Goal: Transaction & Acquisition: Purchase product/service

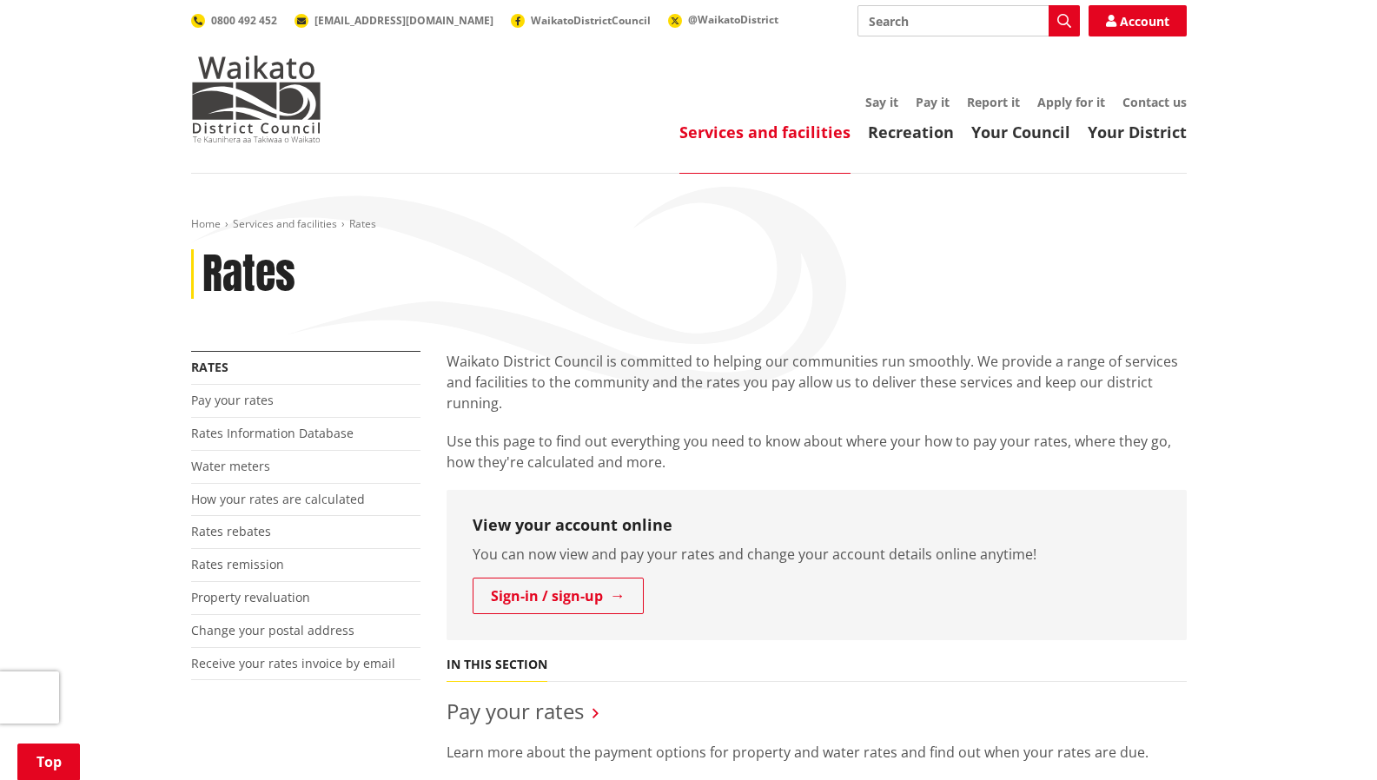
scroll to position [255, 0]
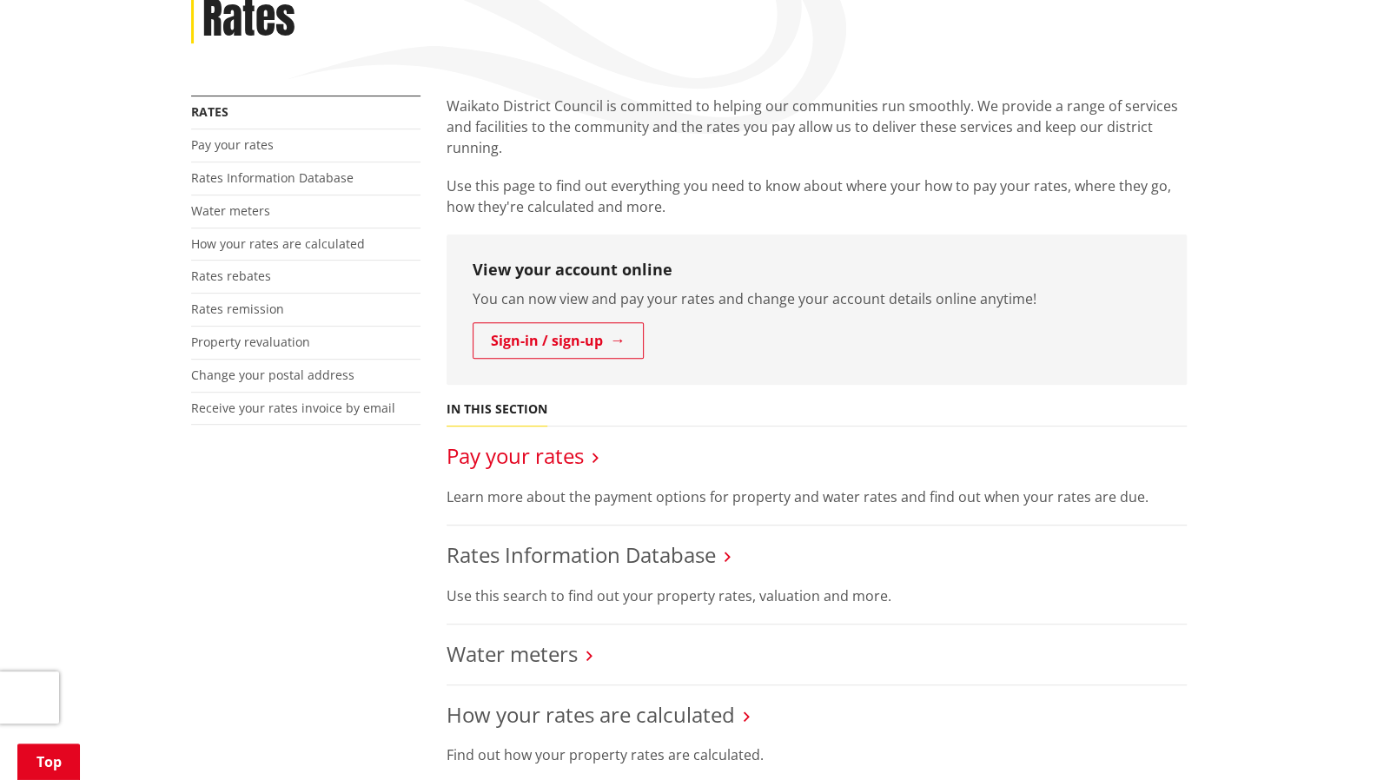
click at [547, 456] on link "Pay your rates" at bounding box center [515, 455] width 137 height 29
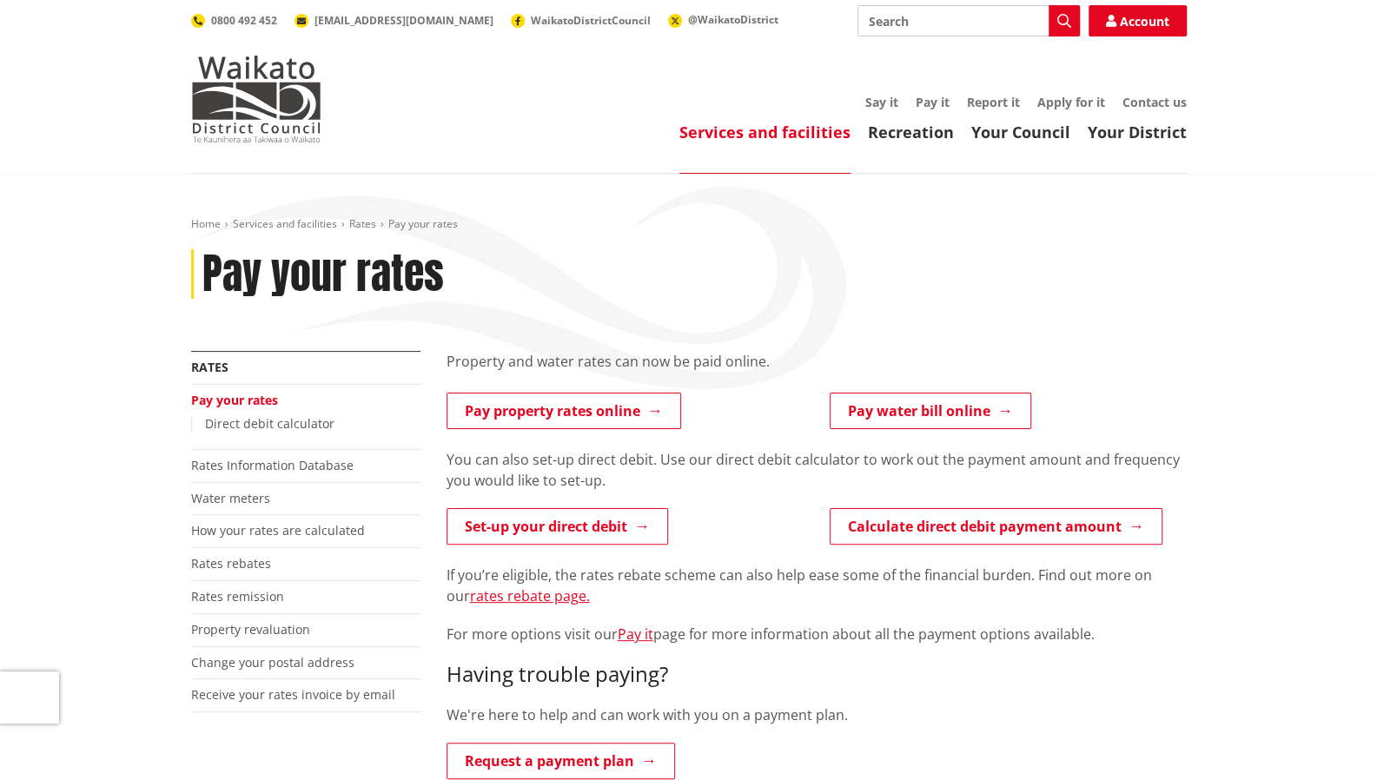
click at [575, 411] on link "Pay property rates online" at bounding box center [564, 411] width 235 height 36
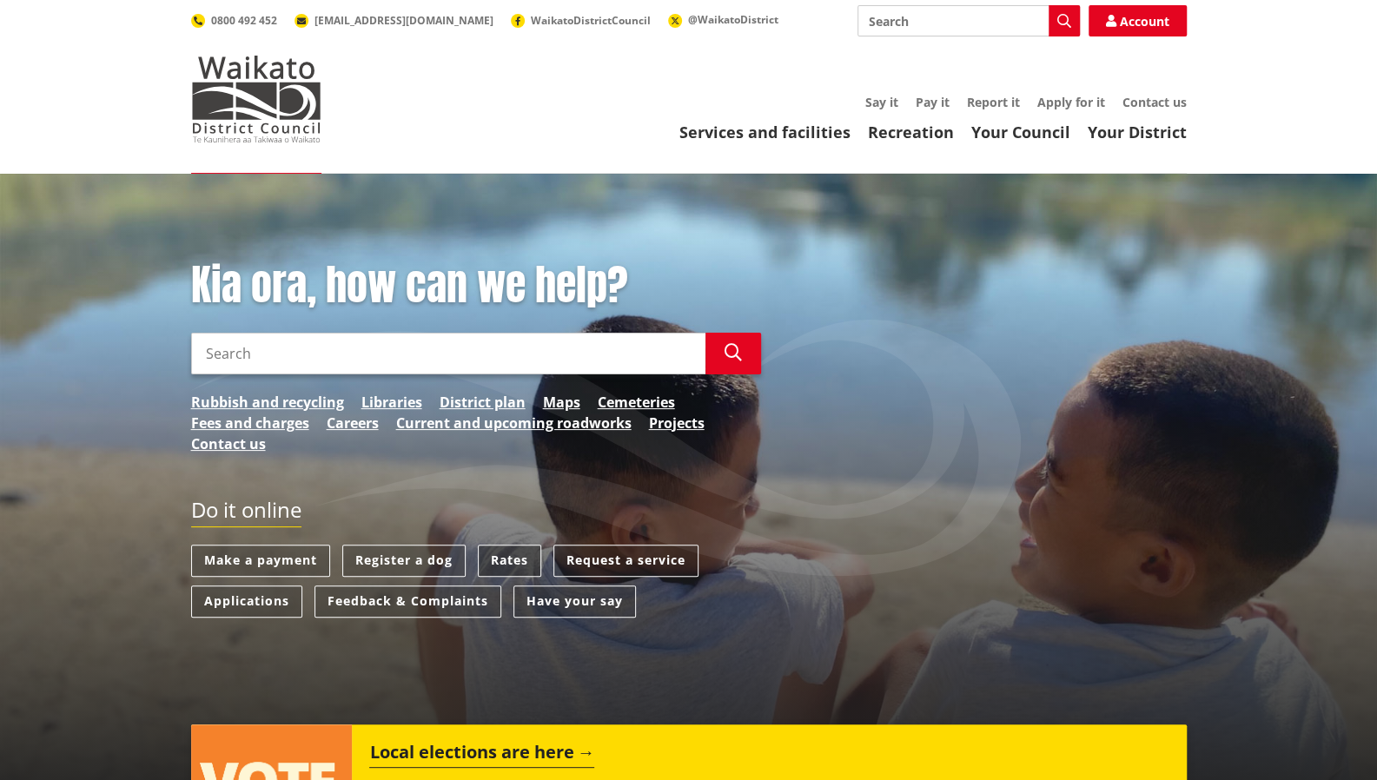
click at [507, 555] on link "Rates" at bounding box center [509, 561] width 63 height 32
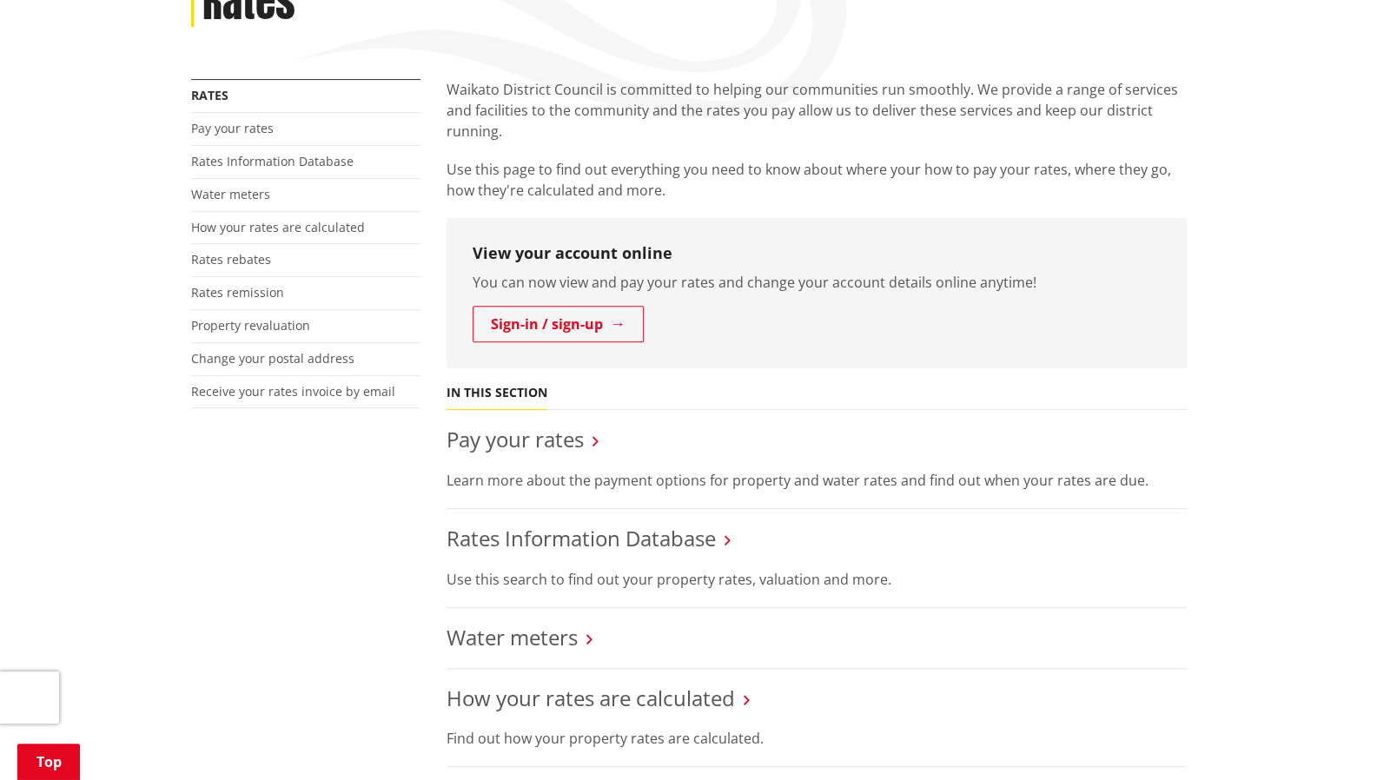
scroll to position [275, 0]
click at [534, 441] on link "Pay your rates" at bounding box center [515, 436] width 137 height 29
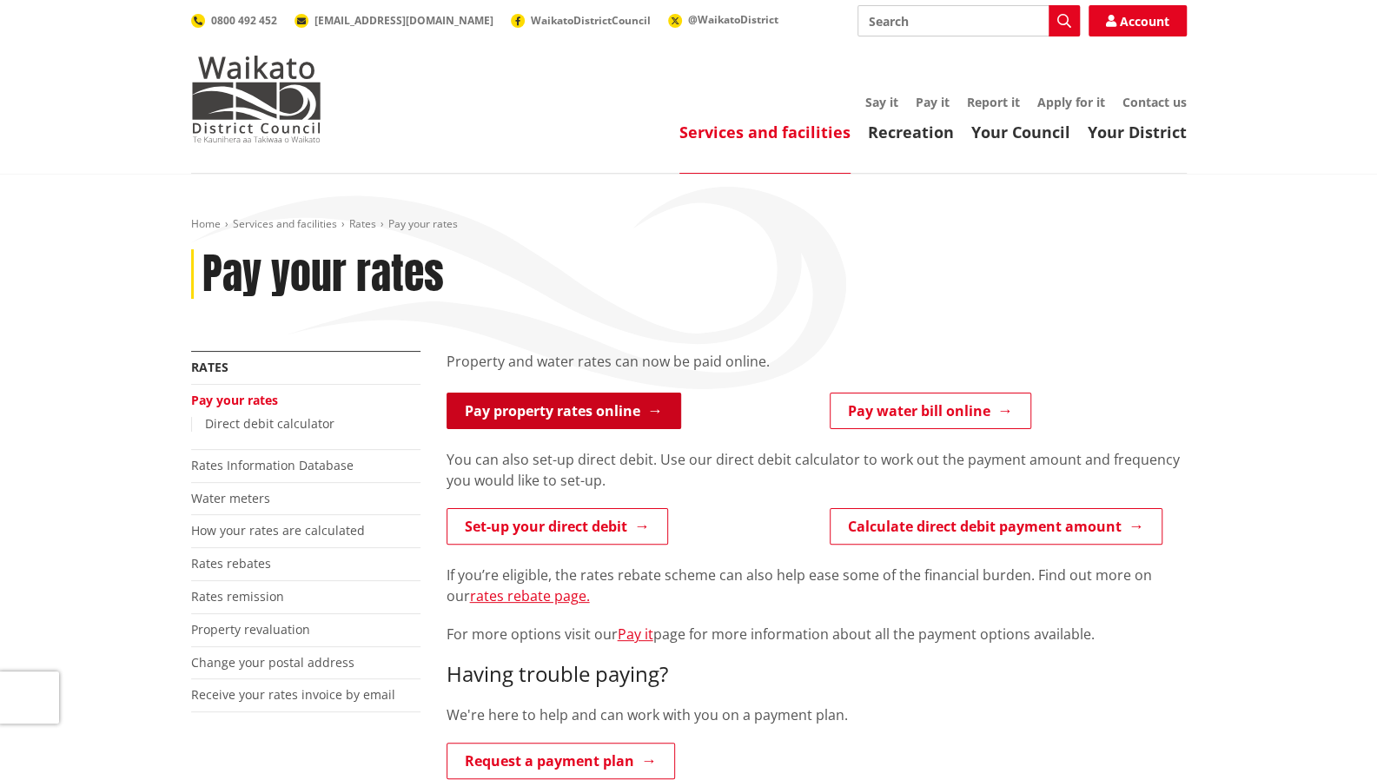
click at [541, 411] on link "Pay property rates online" at bounding box center [564, 411] width 235 height 36
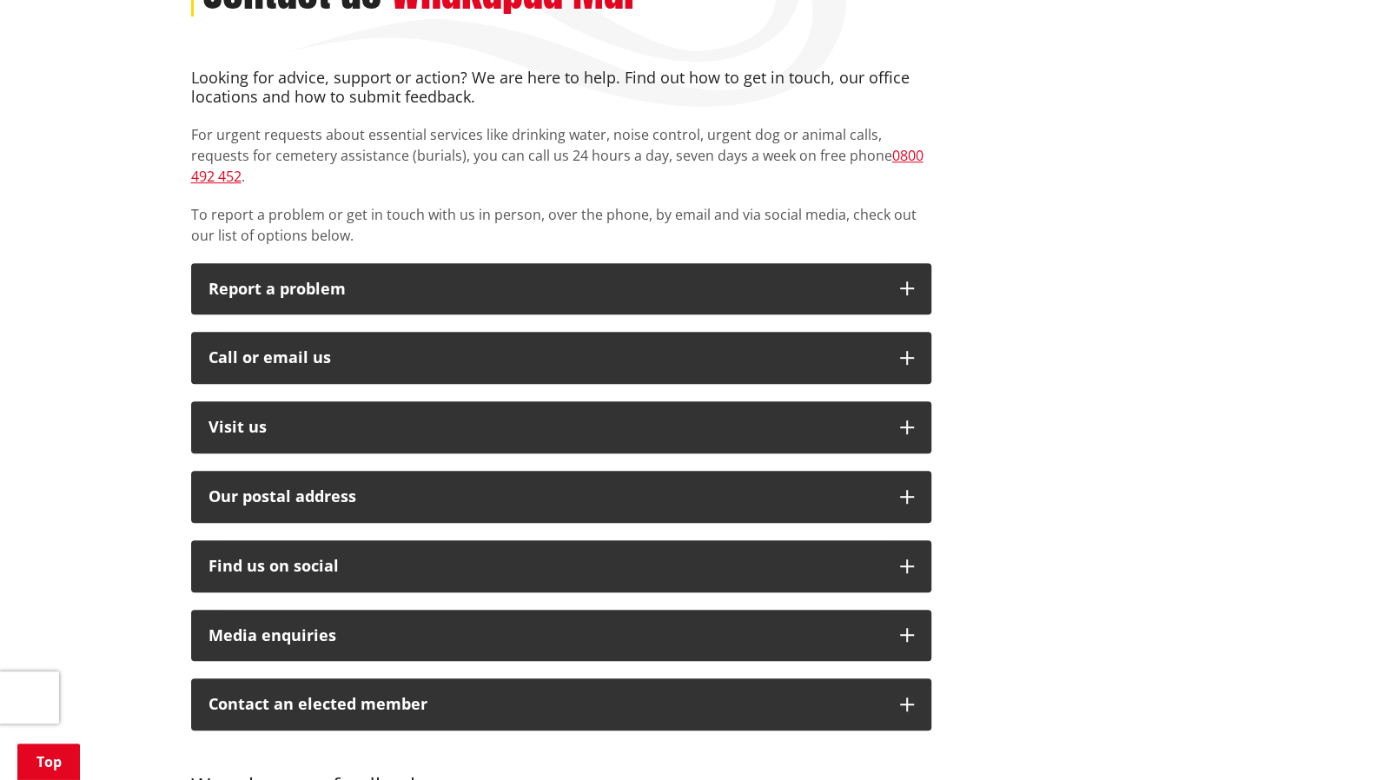
scroll to position [296, 0]
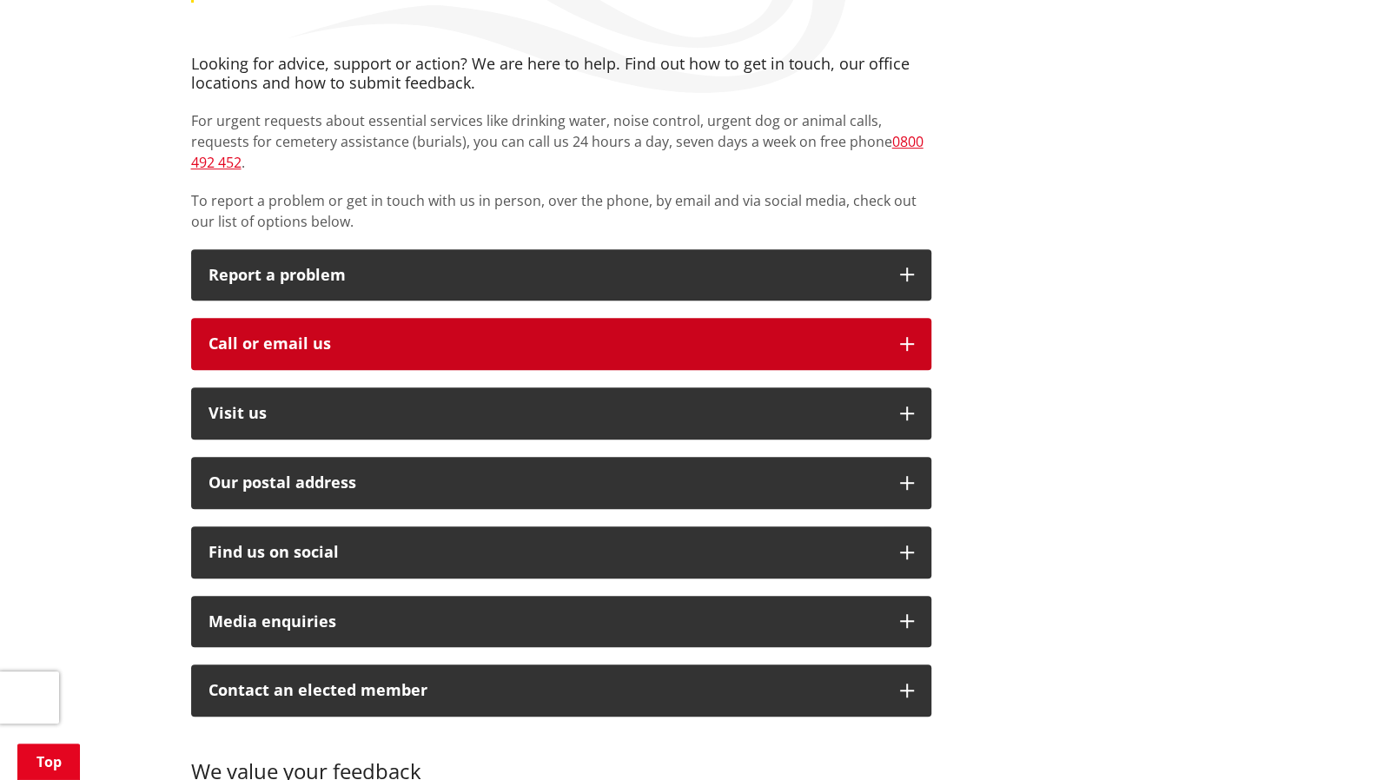
click at [346, 341] on button "Call or email us" at bounding box center [561, 344] width 740 height 52
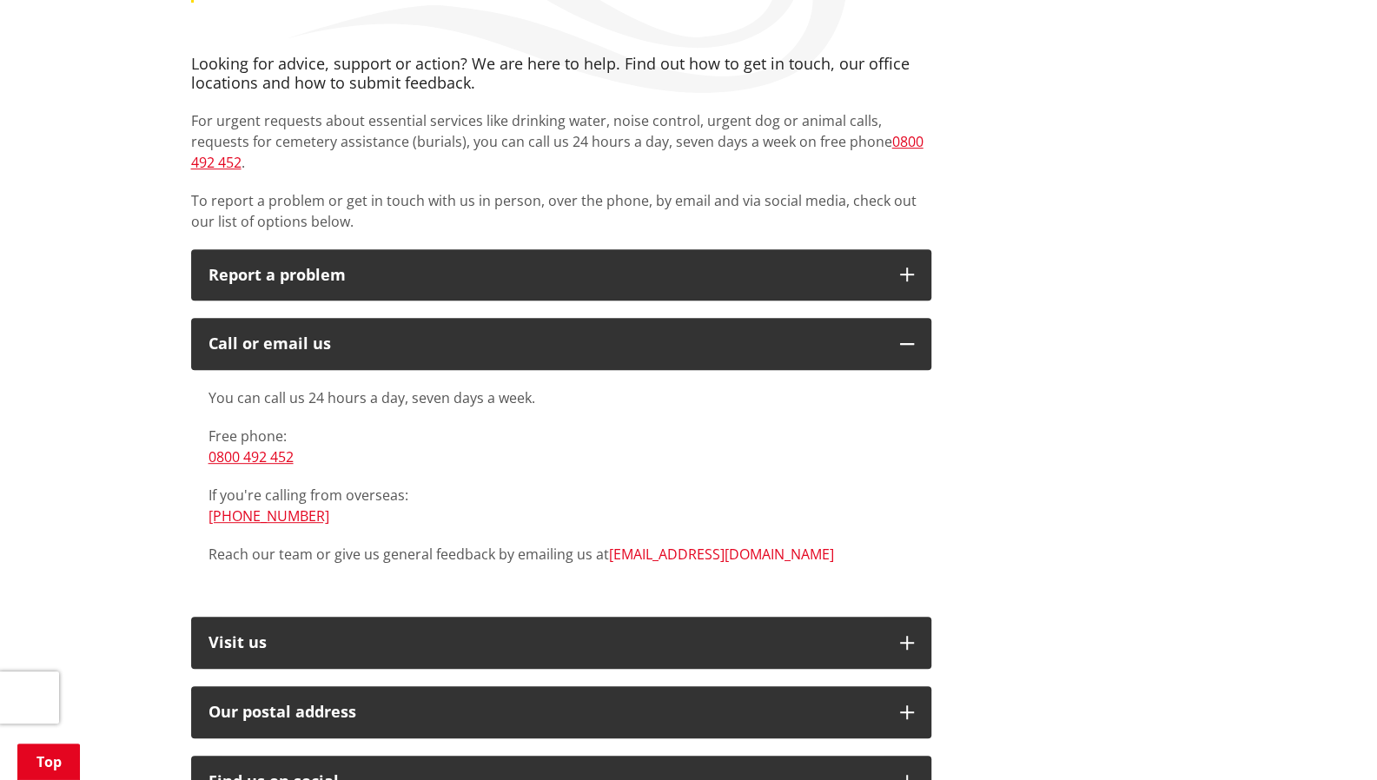
click at [666, 545] on link "[EMAIL_ADDRESS][DOMAIN_NAME]" at bounding box center [721, 554] width 225 height 19
click at [409, 460] on div "You can call us 24 hours a day, seven days a week. Free phone: 0800 492 452 If …" at bounding box center [562, 476] width 706 height 177
drag, startPoint x: 740, startPoint y: 534, endPoint x: 606, endPoint y: 520, distance: 134.4
click at [606, 520] on div "You can call us 24 hours a day, seven days a week. Free phone: 0800 492 452 If …" at bounding box center [562, 476] width 706 height 177
copy link "[EMAIL_ADDRESS][DOMAIN_NAME]"
